Goal: Information Seeking & Learning: Learn about a topic

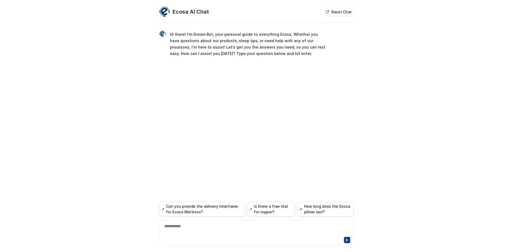
click at [203, 224] on div "**********" at bounding box center [256, 230] width 192 height 12
paste div
click at [348, 240] on icon at bounding box center [347, 240] width 4 height 4
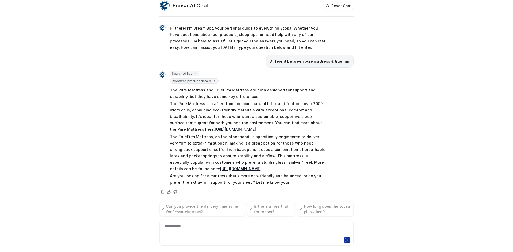
scroll to position [13, 0]
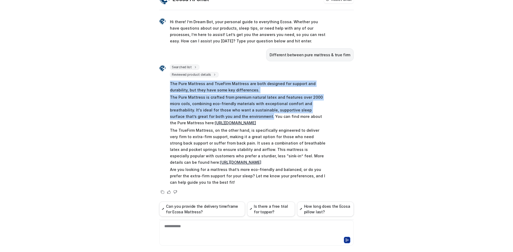
drag, startPoint x: 163, startPoint y: 84, endPoint x: 213, endPoint y: 115, distance: 59.2
click at [213, 115] on div "Searched list url : "https://www.ecosa.com.au/module/ecosafeeds/Feeds?feedid=34…" at bounding box center [242, 126] width 167 height 122
copy span "The Pure Mattress and TrueFirm Mattress are both designed for support and durab…"
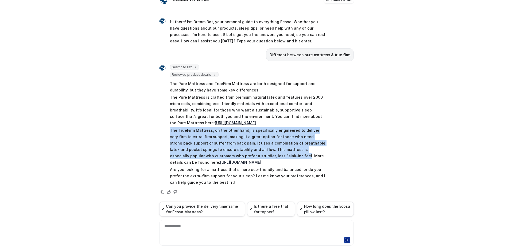
drag, startPoint x: 163, startPoint y: 131, endPoint x: 230, endPoint y: 154, distance: 70.6
click at [230, 154] on div "Searched list url : "https://www.ecosa.com.au/module/ecosafeeds/Feeds?feedid=34…" at bounding box center [242, 126] width 167 height 122
copy p "The TrueFirm Mattress, on the other hand, is specifically engineered to deliver…"
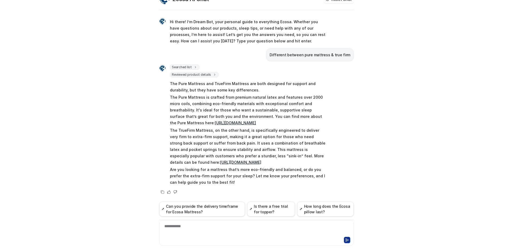
click at [229, 238] on div at bounding box center [256, 239] width 192 height 7
click at [237, 229] on div at bounding box center [256, 230] width 192 height 12
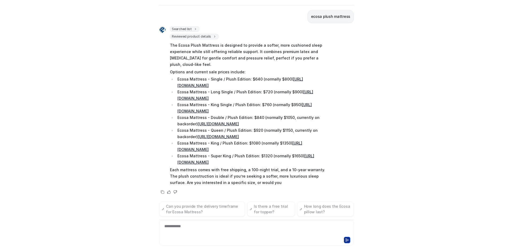
scroll to position [203, 0]
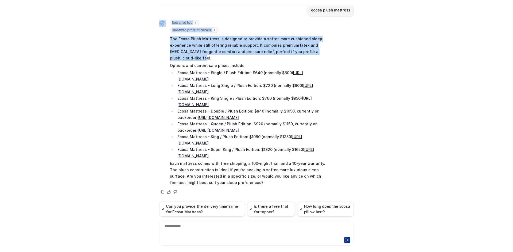
drag, startPoint x: 183, startPoint y: 46, endPoint x: 154, endPoint y: 25, distance: 35.6
click at [155, 25] on div "Ecosa AI Chat Reset Chat Hi there! I’m Dream Bot, your personal guide to everyt…" at bounding box center [256, 112] width 203 height 246
click at [184, 36] on p "The Ecosa Plush Mattress is designed to provide a softer, more cushioned sleep …" at bounding box center [248, 49] width 156 height 26
drag, startPoint x: 180, startPoint y: 44, endPoint x: 159, endPoint y: 24, distance: 28.5
click at [159, 24] on div "Searched list url : "https://www.ecosa.com.au/module/ecosafeeds/Feeds?feedid=34…" at bounding box center [242, 103] width 167 height 167
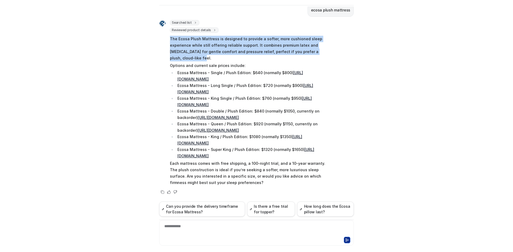
copy p "The Ecosa Plush Mattress is designed to provide a softer, more cushioned sleep …"
